Goal: Find specific page/section: Locate a particular part of the current website

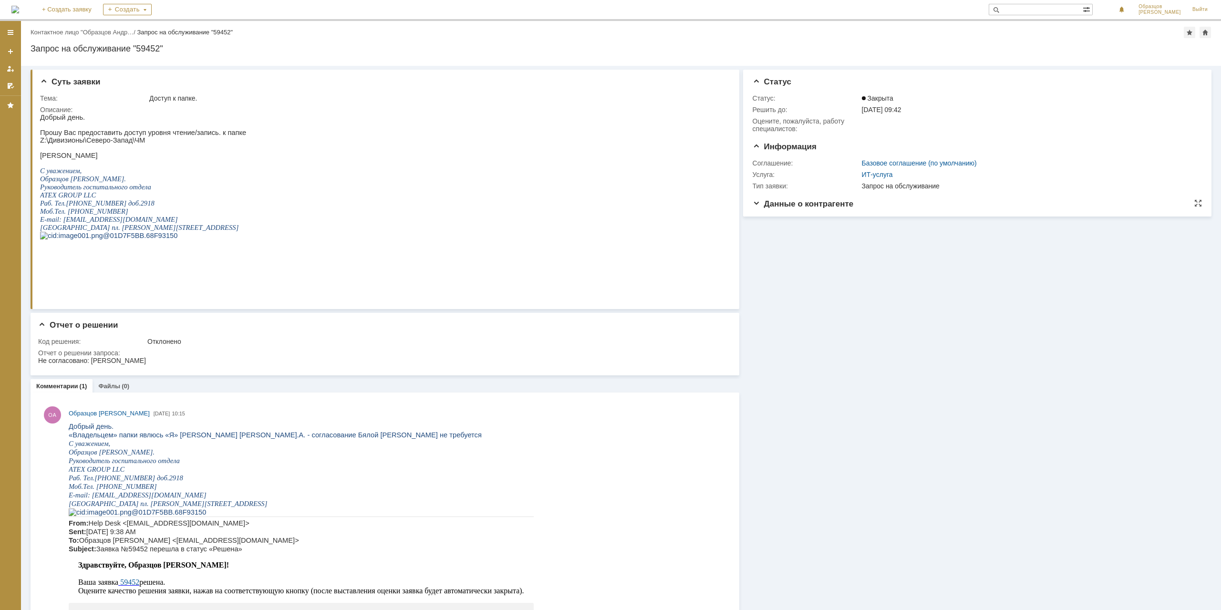
click at [758, 205] on span "Данные о контрагенте" at bounding box center [802, 203] width 101 height 9
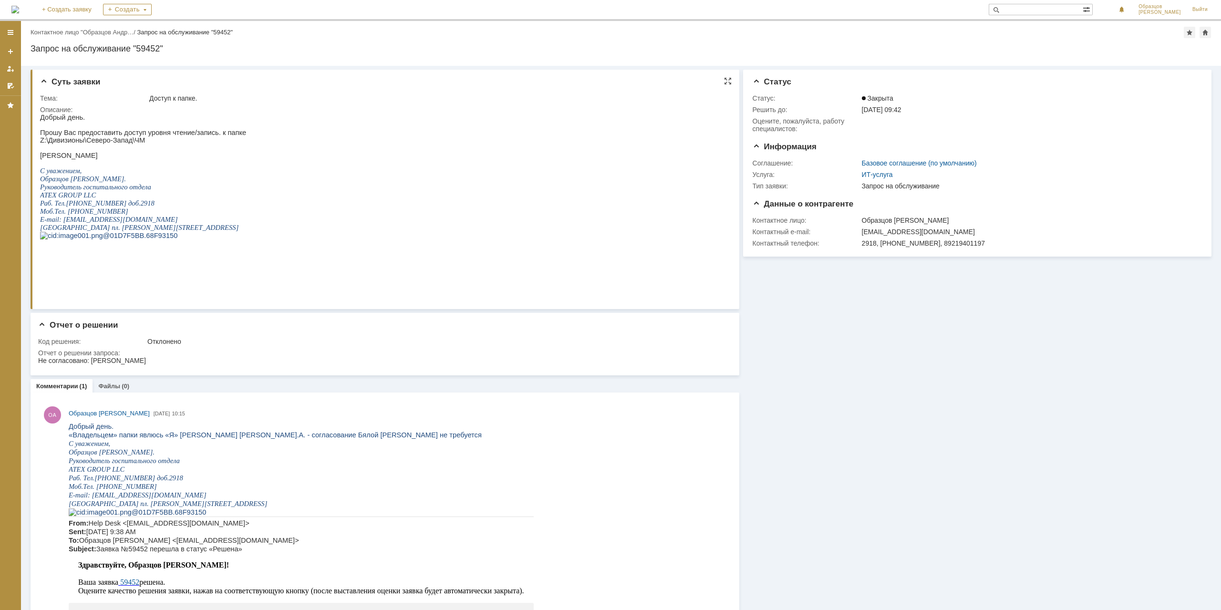
click at [144, 144] on p "Z :\Дивизионы\Северо-Запад\ЧМ" at bounding box center [143, 140] width 206 height 8
drag, startPoint x: 143, startPoint y: 143, endPoint x: 41, endPoint y: 146, distance: 102.6
click at [41, 144] on p "Z :\Дивизионы\Северо-Запад\ЧМ" at bounding box center [143, 140] width 206 height 8
copy p "Z :\Дивизионы\Северо-Запад\ЧМ"
